Goal: Transaction & Acquisition: Purchase product/service

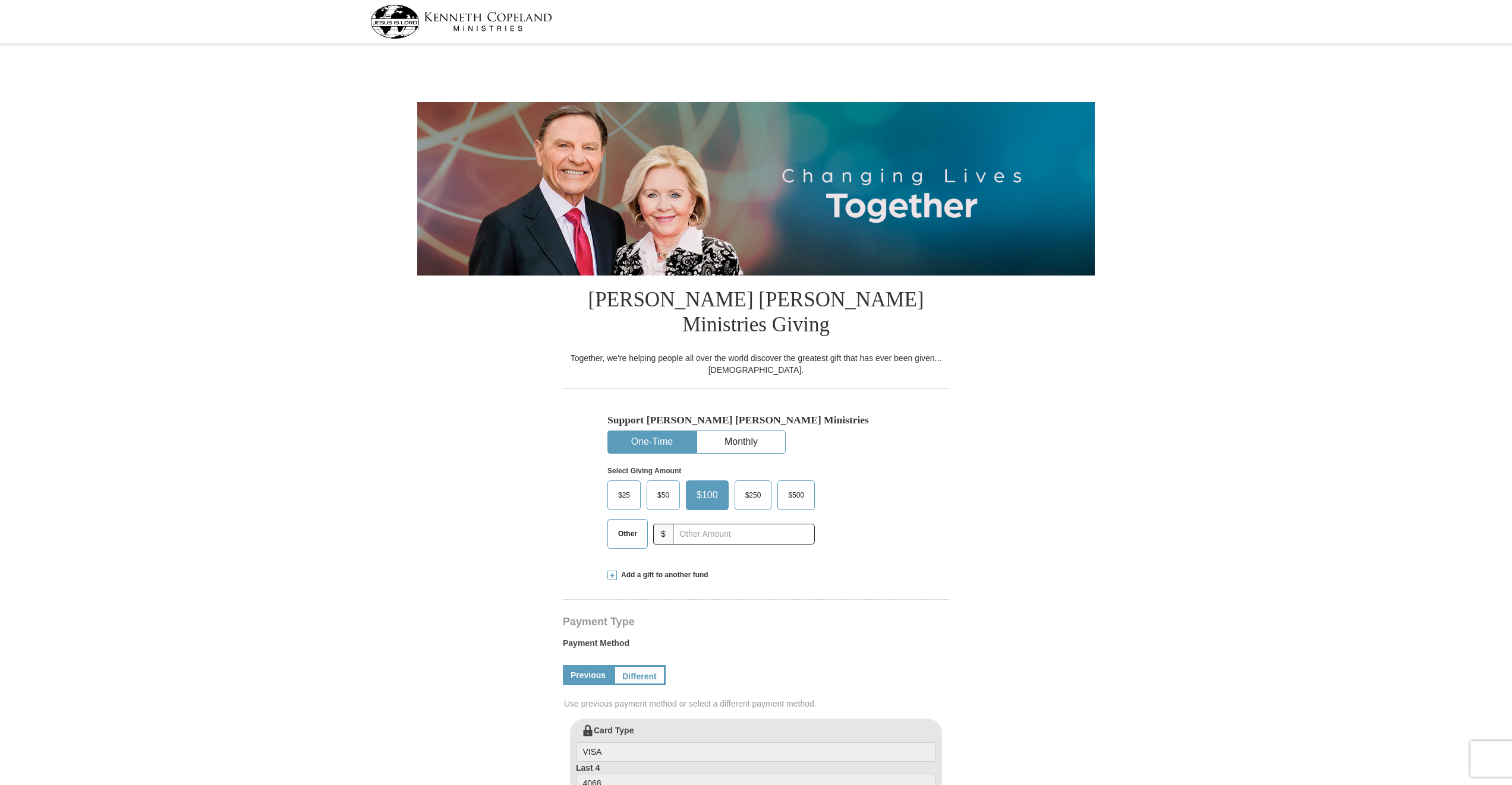
select select "OK"
click at [709, 524] on input "text" at bounding box center [743, 534] width 132 height 21
type input "200.00"
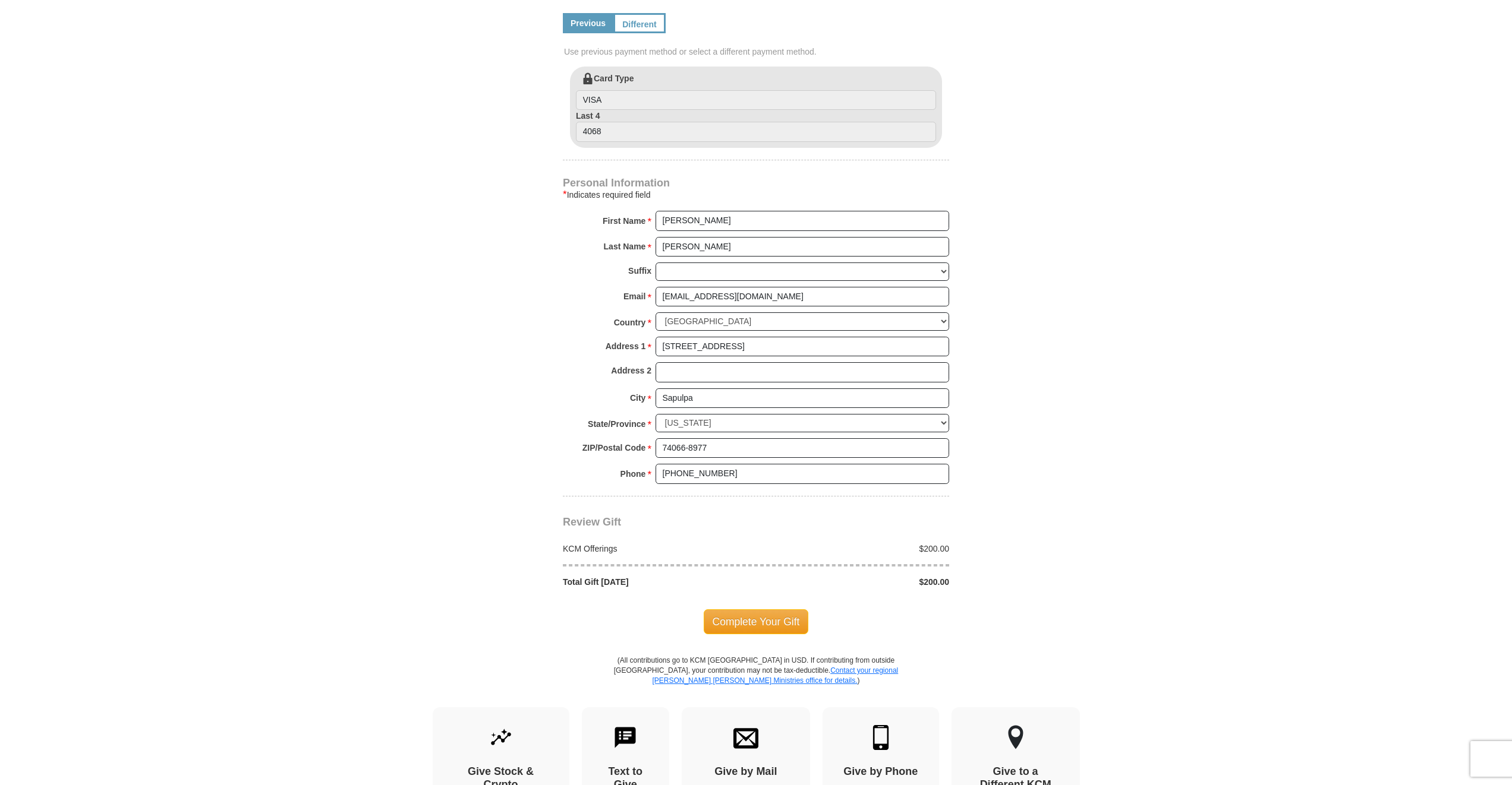
scroll to position [660, 0]
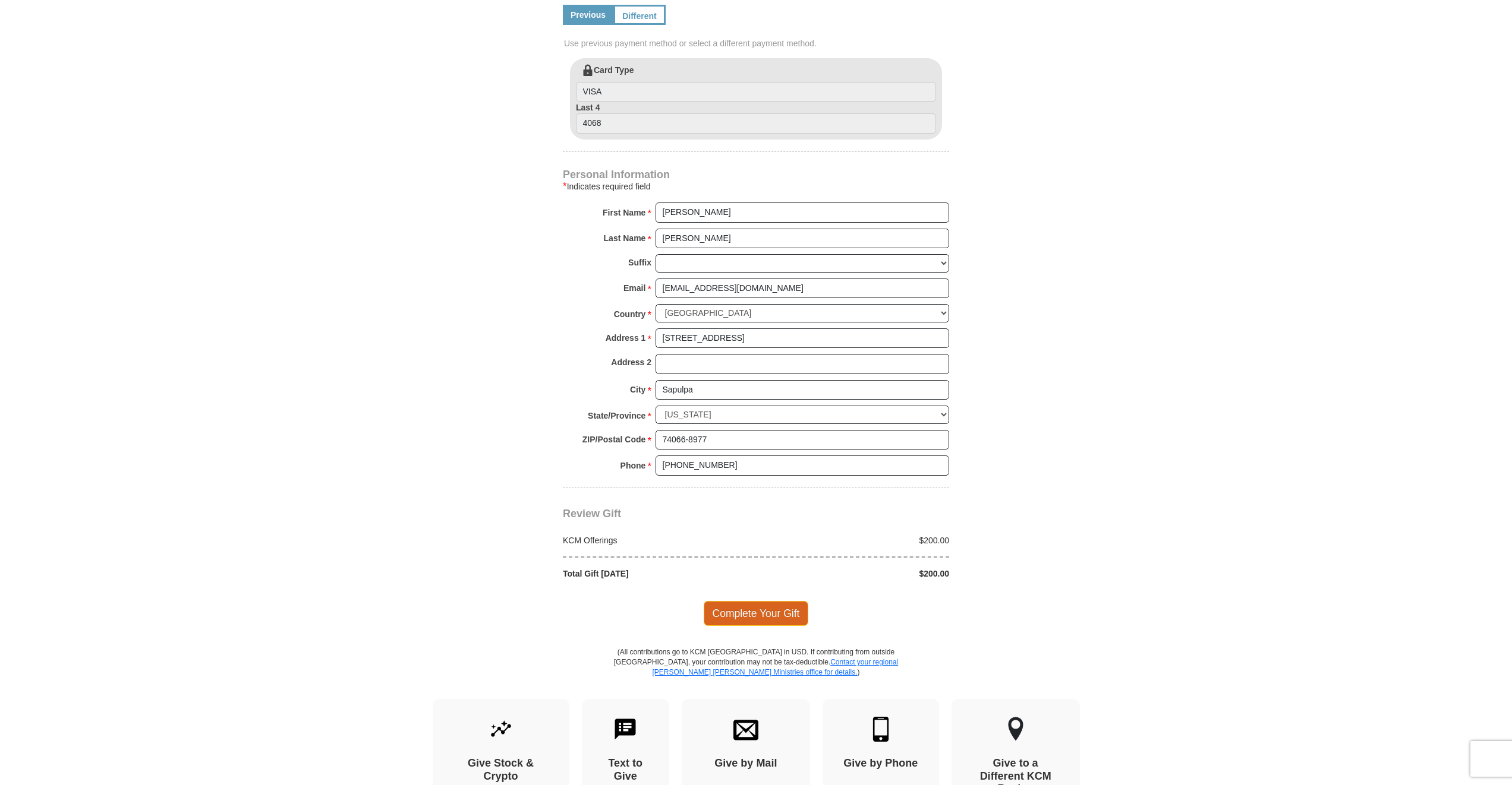
click at [752, 601] on span "Complete Your Gift" at bounding box center [756, 612] width 105 height 25
